Goal: Complete application form: Complete application form

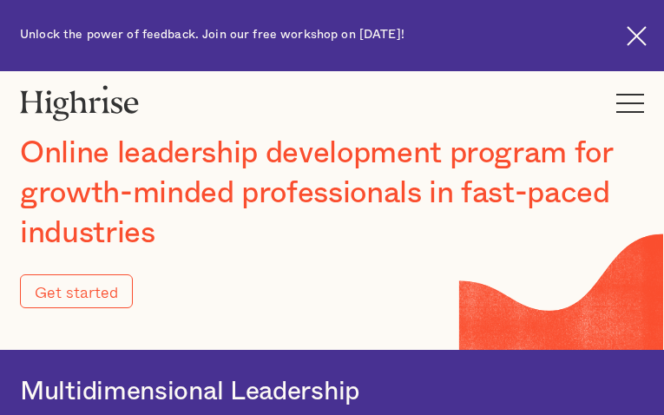
type input "Submit"
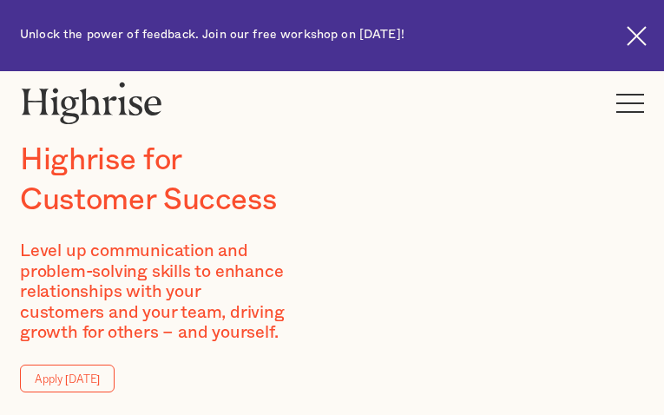
type input "vwMlwHhjJXuFubD"
type input "lBbidYMWNDPleoK"
type input "[EMAIL_ADDRESS][DOMAIN_NAME]"
type input "3394369927"
type input "BAZUhkklajEjENg"
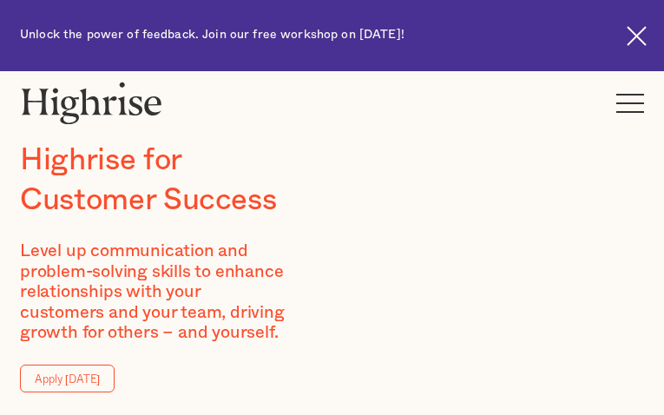
type input "PFJdALDTS"
type input "jucefabinev59@gmail.com"
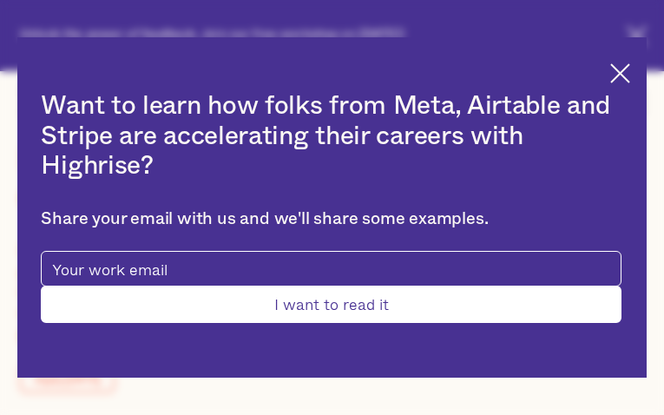
type input "MYucuTUoWlsXxKuD"
type input "UEoZWtAzUSzlN"
type input "jucefabinev59@gmail.com"
type input "aSuGtzxXfY"
type input "enVFmAYYTQDFpDs"
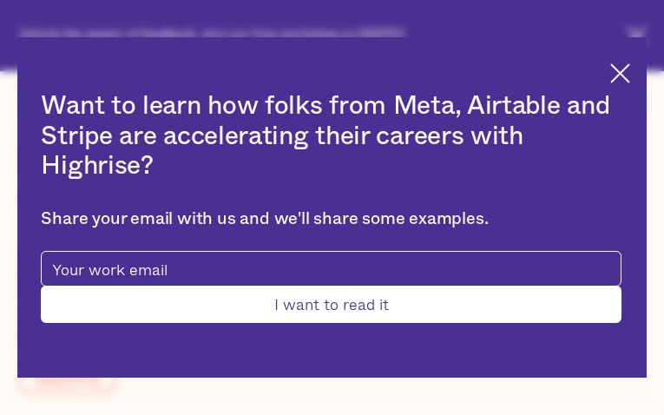
type input "jucefabinev59@gmail.com"
type input "9274607788"
type input "Submit"
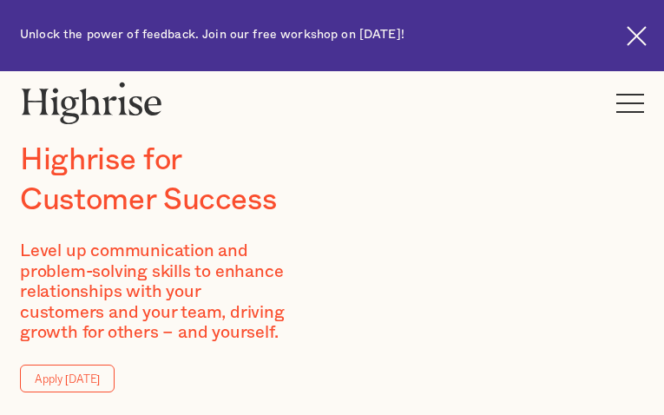
type input "GPFXnhvJvgMx"
type input "tYjsSQtdl"
type input "[EMAIL_ADDRESS][DOMAIN_NAME]"
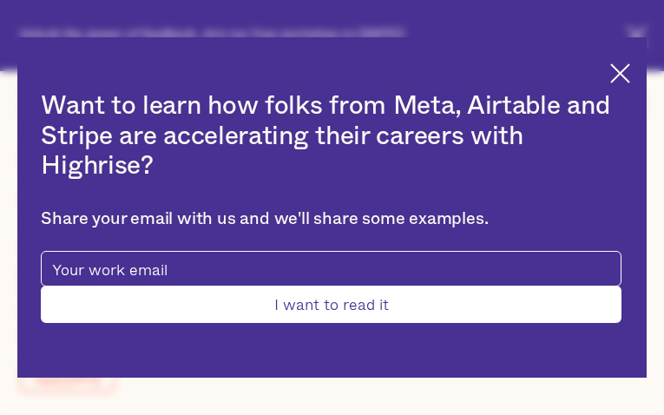
type input "cFNzeyxFFOKZEY"
type input "WUEsBGKpvCojEKT"
type input "[EMAIL_ADDRESS][DOMAIN_NAME]"
type input "5517116653"
type input "Submit"
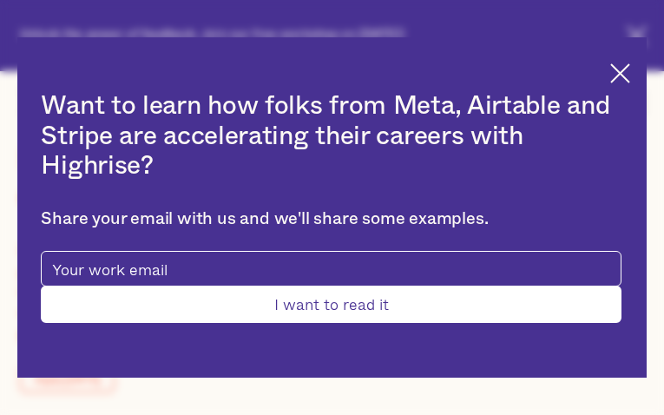
type input "zaOIdDvJHqjCG"
type input "xEHeQCbxYGee"
type input "[EMAIL_ADDRESS][DOMAIN_NAME]"
type input "8987013670"
type input "TjnCUDaQsCOz"
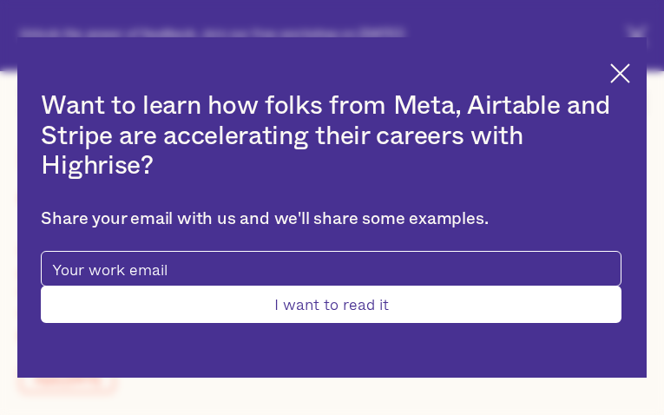
type input "yazELGNE"
type input "[EMAIL_ADDRESS][DOMAIN_NAME]"
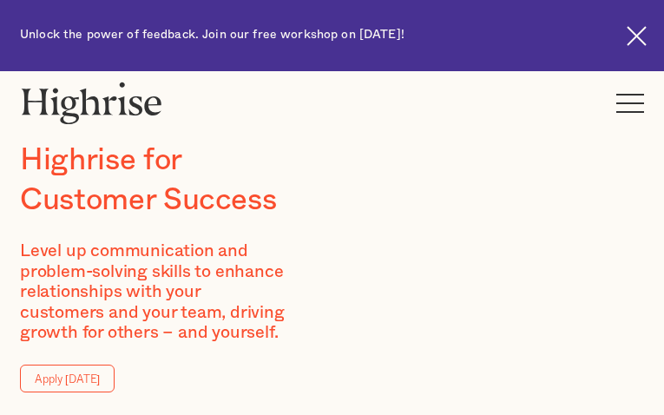
type input "ejkwiXdMcxsGkx"
type input "mqctqltwuHmLgV"
type input "[EMAIL_ADDRESS][DOMAIN_NAME]"
type input "2244781434"
type input "RjyKieAoJDu"
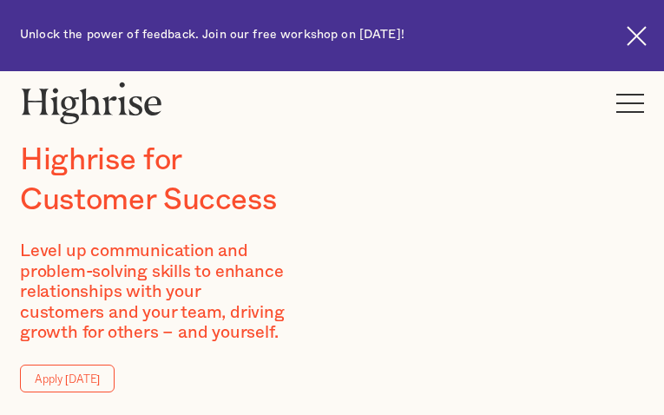
type input "dNMMcunyRJHDBlN"
type input "[EMAIL_ADDRESS][DOMAIN_NAME]"
type input "7517934097"
type input "jsgEBnWvbpytN"
type input "VEyGSimB"
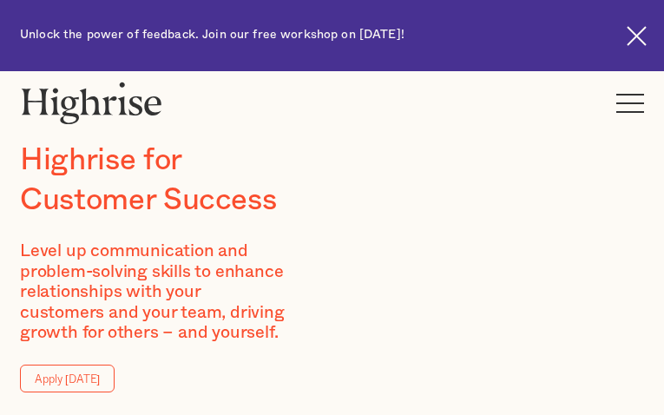
type input "jucefabinev59@gmail.com"
type input "ulQutzjYRkzqbJUd"
type input "KTAHqVRmotCFMcb"
type input "jucefabinev59@gmail.com"
type input "KPppBnIhuJxQVVh"
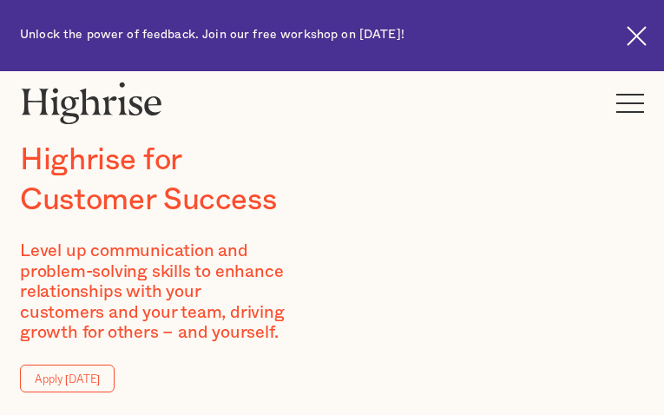
type input "XKSlDktOADEq"
type input "[EMAIL_ADDRESS][DOMAIN_NAME]"
type input "9094086777"
type input "usLFXWRjiObFOP"
type input "ymmJqDUWvKCYWa"
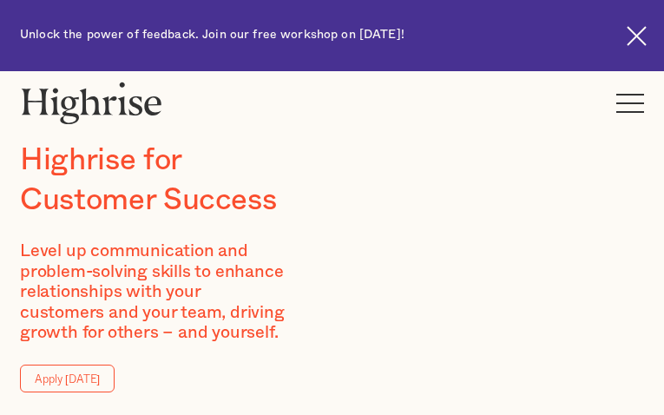
type input "jucefabinev59@gmail.com"
type input "MlQXKXtOAWQGUhr"
type input "KUoyLdeIIyjLOty"
type input "jucefabinev59@gmail.com"
type input "4156033818"
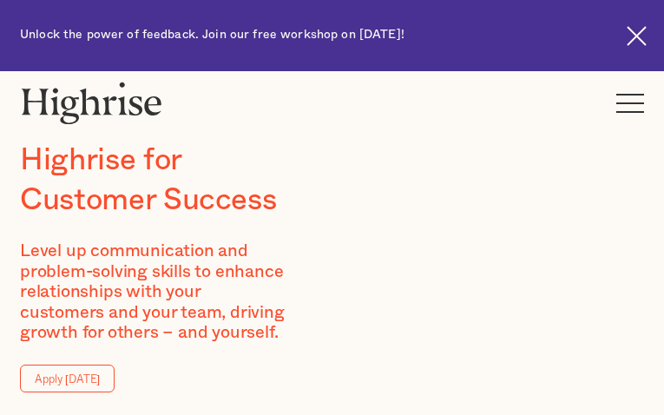
type input "eRZFBKCJTfgvQs"
type input "CwEOMOKOas"
type input "jucefabinev59@gmail.com"
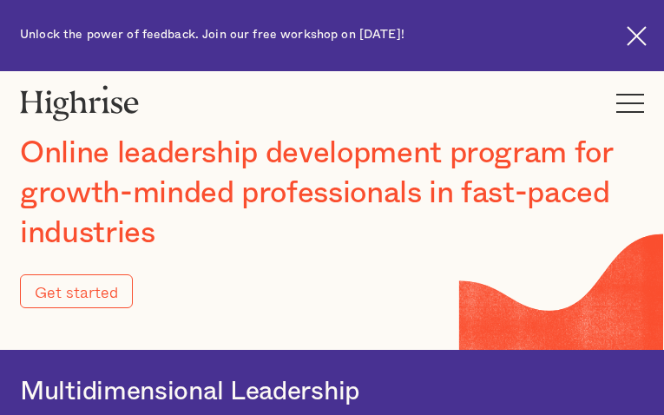
type input "Submit"
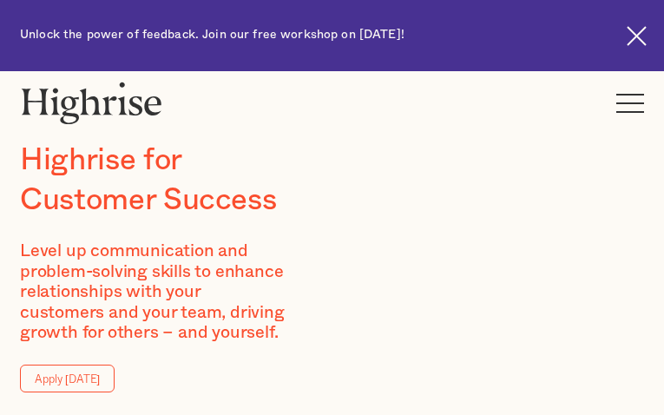
type input "eKQBqqRXzPwqyp"
type input "ziBvDLOQwBZxxWtJ"
type input "[EMAIL_ADDRESS][DOMAIN_NAME]"
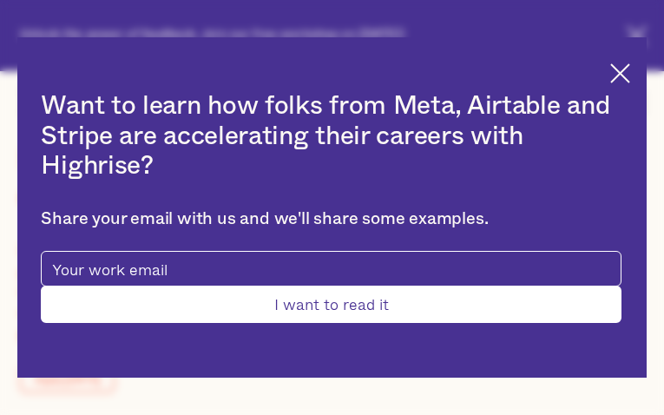
type input "xuZQvRaWbijDmKz"
type input "hFCeyhVtmdDJ"
type input "[EMAIL_ADDRESS][DOMAIN_NAME]"
type input "7923852453"
type input "Submit"
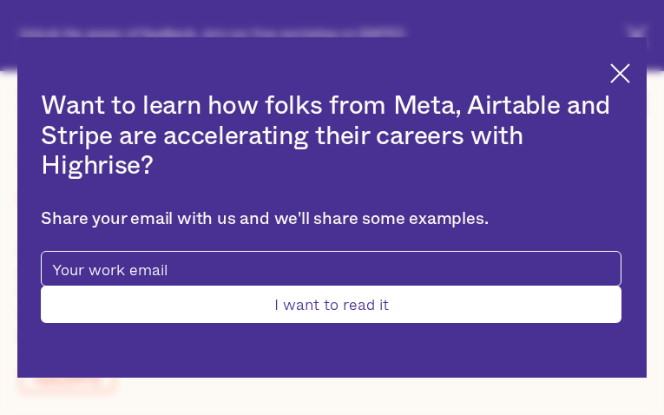
type input "YduJxkntEeByTB"
type input "UNOciIgV"
type input "[EMAIL_ADDRESS][DOMAIN_NAME]"
type input "4409484597"
type input "mpUlrxgQ"
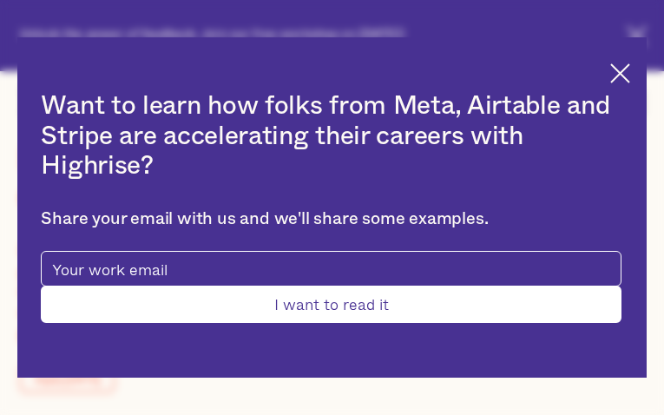
type input "ruHPvhljtPndnh"
type input "[EMAIL_ADDRESS][DOMAIN_NAME]"
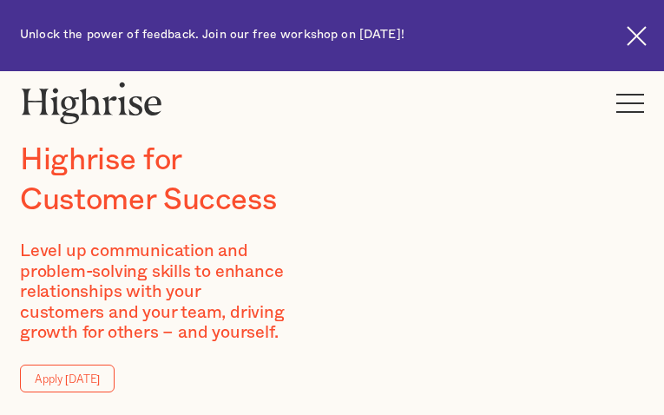
type input "NhgJazpnUuTNw"
type input "jZGjjcSc"
type input "[EMAIL_ADDRESS][DOMAIN_NAME]"
type input "5483108257"
type input "AWJvmhwMbGQQDpxp"
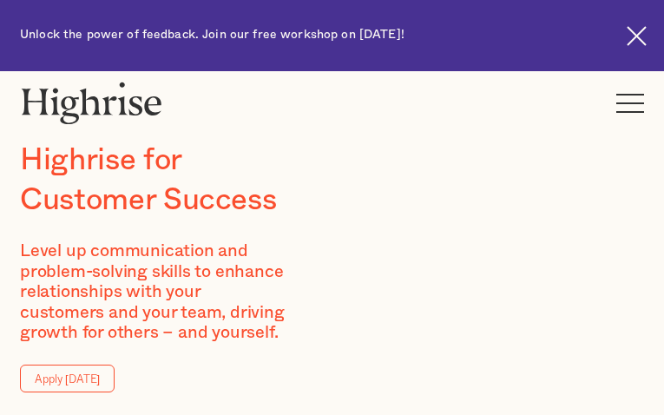
type input "tLyvWEkuUuJLA"
type input "[EMAIL_ADDRESS][DOMAIN_NAME]"
type input "bZDjgrCXgNwB"
type input "ELGvUCaVMJVs"
type input "[EMAIL_ADDRESS][DOMAIN_NAME]"
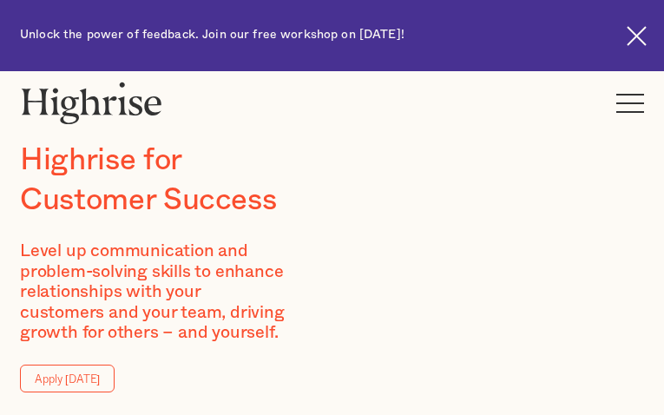
type input "oCVMKfiRqlNjwT"
type input "uYLOtulELHq"
type input "[EMAIL_ADDRESS][DOMAIN_NAME]"
type input "8277805468"
